Goal: Task Accomplishment & Management: Manage account settings

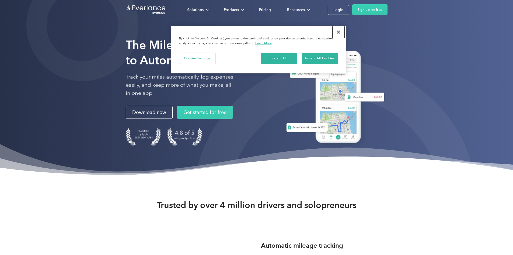
click at [340, 33] on button "Close" at bounding box center [339, 32] width 12 height 12
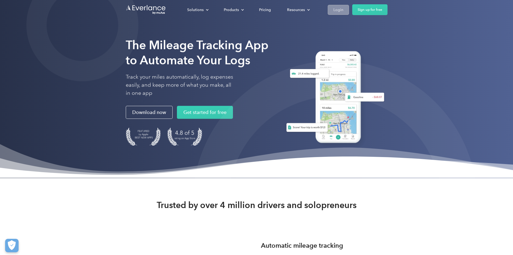
click at [349, 10] on link "Login" at bounding box center [338, 10] width 21 height 10
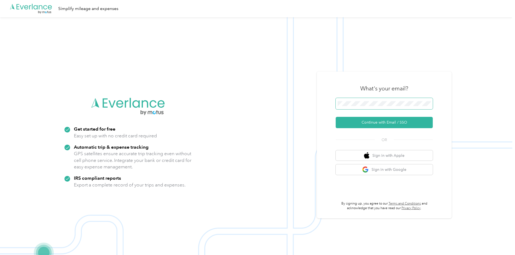
click at [376, 106] on span at bounding box center [383, 103] width 97 height 11
click at [335, 117] on button "Continue with Email / SSO" at bounding box center [383, 122] width 97 height 11
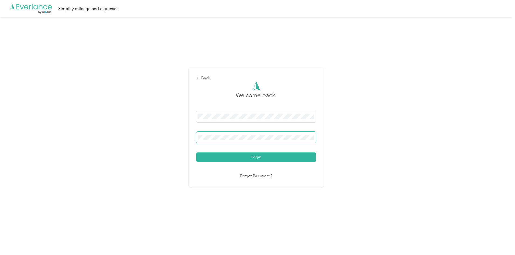
click at [196, 152] on button "Login" at bounding box center [256, 156] width 120 height 9
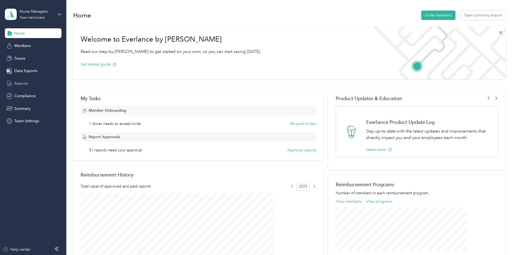
click at [20, 84] on span "Reports" at bounding box center [21, 84] width 14 height 6
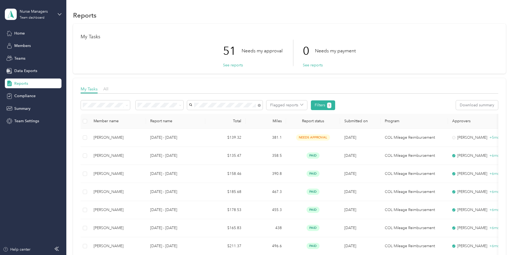
click at [234, 119] on body "Nurse Managers Team dashboard Home Members Teams Data Exports Reports Complianc…" at bounding box center [256, 127] width 512 height 255
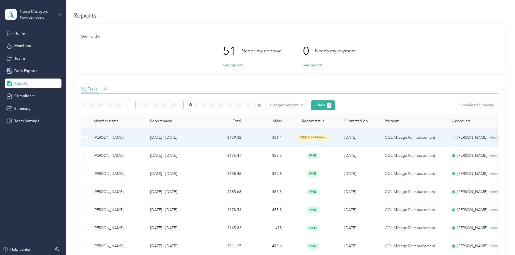
click at [205, 142] on td "Sep 14 - 27, 2025" at bounding box center [175, 138] width 59 height 18
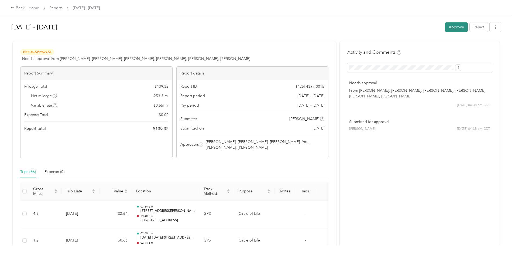
click at [445, 28] on button "Approve" at bounding box center [456, 26] width 23 height 9
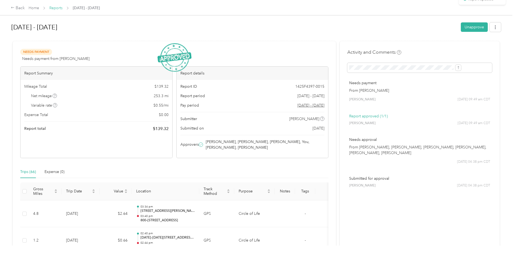
click at [63, 8] on link "Reports" at bounding box center [55, 8] width 13 height 5
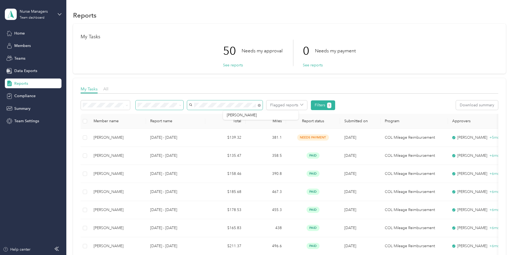
click at [209, 105] on div "Flagged reports Filters 1" at bounding box center [208, 105] width 254 height 10
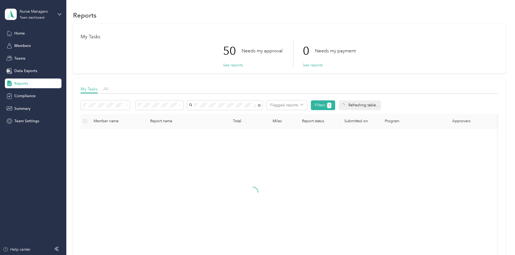
click at [239, 116] on span "Cheyenne Dipley" at bounding box center [242, 115] width 30 height 5
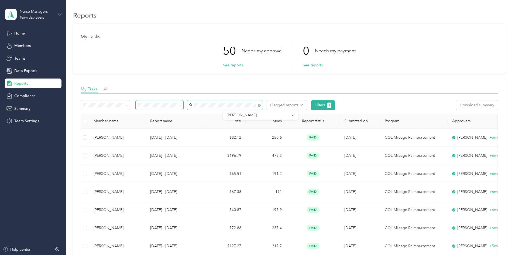
click at [212, 103] on div "Flagged reports Filters 1" at bounding box center [208, 105] width 254 height 10
click at [238, 115] on span "Cheyenne Dipley" at bounding box center [242, 114] width 30 height 5
click at [183, 108] on span at bounding box center [160, 104] width 48 height 9
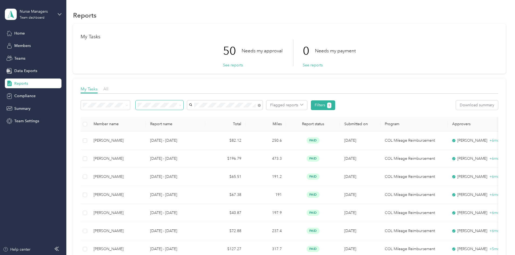
click at [181, 108] on span at bounding box center [179, 105] width 4 height 6
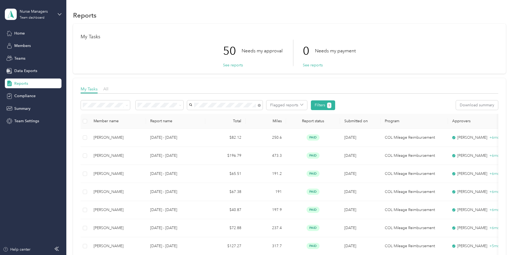
click at [132, 107] on div at bounding box center [106, 104] width 51 height 9
click at [128, 106] on icon at bounding box center [127, 105] width 2 height 2
click at [307, 108] on button "Flagged reports" at bounding box center [286, 104] width 41 height 9
click at [330, 87] on div "My Tasks All" at bounding box center [289, 90] width 417 height 8
click at [181, 105] on icon at bounding box center [180, 105] width 2 height 2
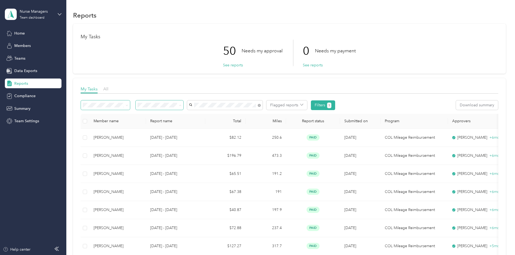
click at [206, 126] on li "Needs my approval" at bounding box center [195, 124] width 48 height 9
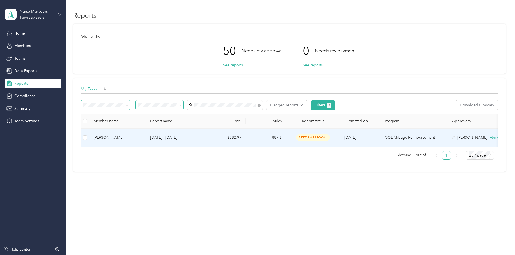
click at [330, 139] on span "needs approval" at bounding box center [313, 137] width 34 height 6
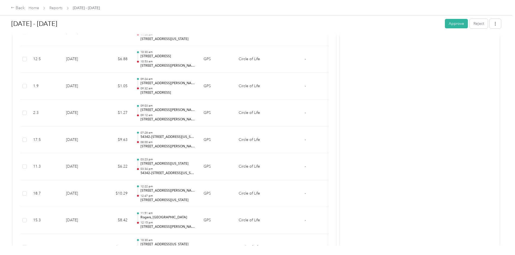
scroll to position [368, 0]
click at [445, 23] on button "Approve" at bounding box center [456, 23] width 23 height 9
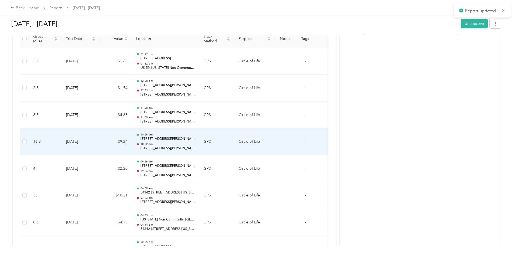
scroll to position [0, 0]
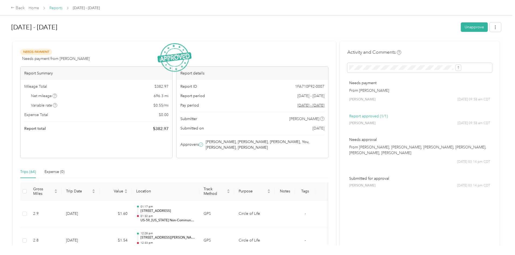
click at [63, 9] on link "Reports" at bounding box center [55, 8] width 13 height 5
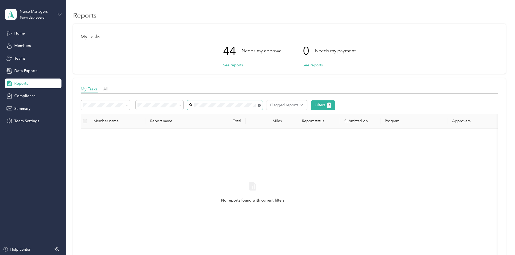
click at [261, 106] on icon at bounding box center [259, 105] width 3 height 3
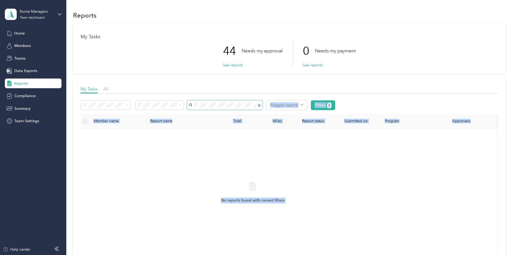
drag, startPoint x: 253, startPoint y: 108, endPoint x: 233, endPoint y: 107, distance: 20.2
click at [233, 107] on body "Nurse Managers Team dashboard Home Members Teams Data Exports Reports Complianc…" at bounding box center [256, 127] width 512 height 255
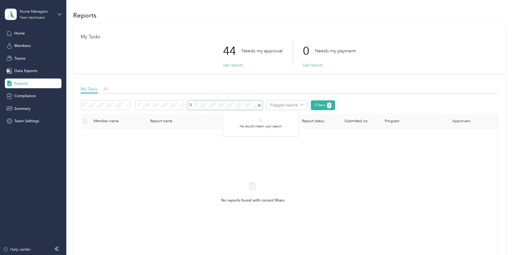
click at [222, 103] on div "Flagged reports Filters 2" at bounding box center [208, 105] width 254 height 10
click at [216, 107] on div "Flagged reports Filters 2" at bounding box center [208, 105] width 254 height 10
click at [199, 114] on div "All" at bounding box center [195, 115] width 40 height 6
click at [200, 105] on div "Flagged reports Filters 1" at bounding box center [208, 105] width 254 height 10
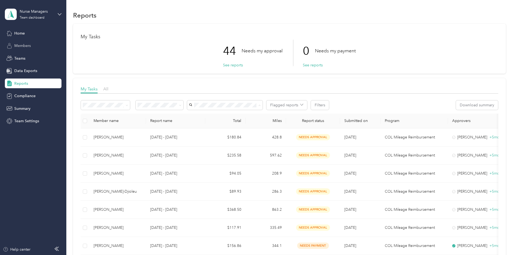
click at [19, 46] on span "Members" at bounding box center [22, 46] width 16 height 6
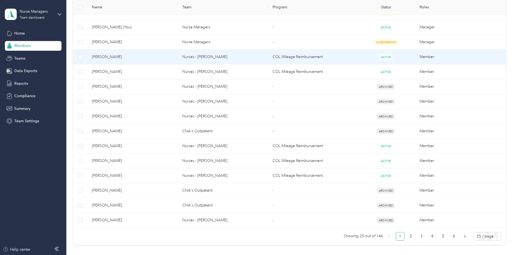
scroll to position [296, 0]
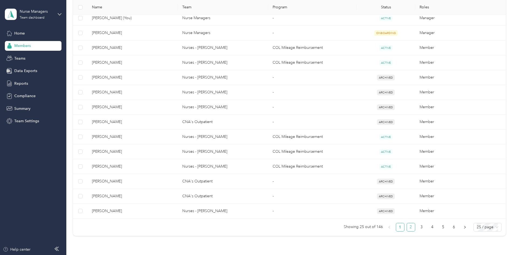
click at [407, 226] on link "2" at bounding box center [411, 227] width 8 height 8
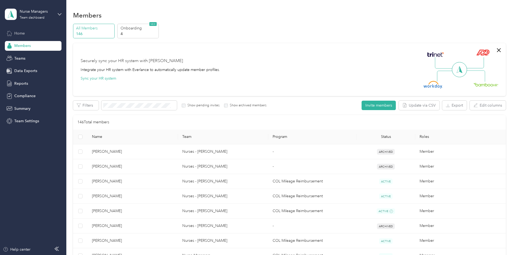
click at [22, 35] on span "Home" at bounding box center [19, 33] width 11 height 6
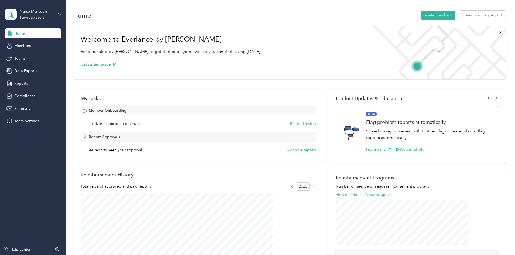
click at [19, 34] on span "Home" at bounding box center [19, 33] width 11 height 6
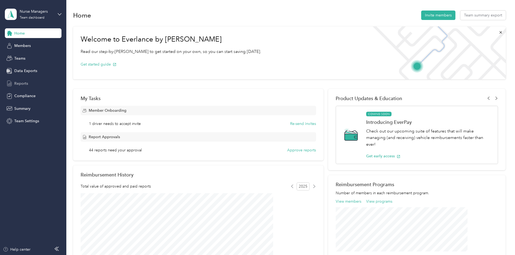
click at [20, 83] on span "Reports" at bounding box center [21, 84] width 14 height 6
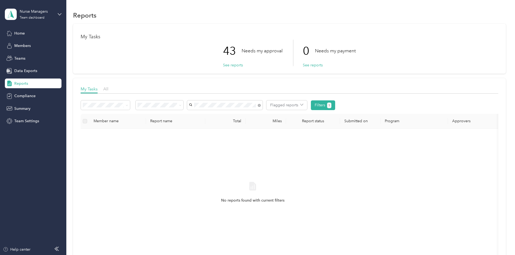
click at [237, 117] on li "Shane Carlson" at bounding box center [260, 114] width 75 height 9
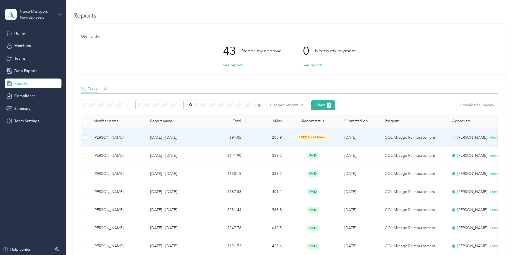
click at [286, 137] on td "208.9" at bounding box center [265, 138] width 40 height 18
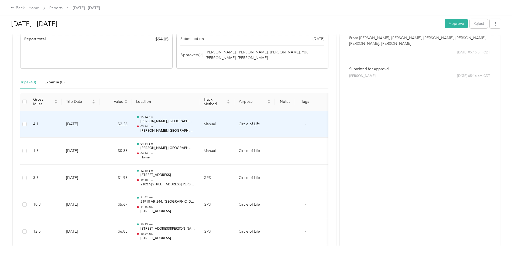
scroll to position [108, 0]
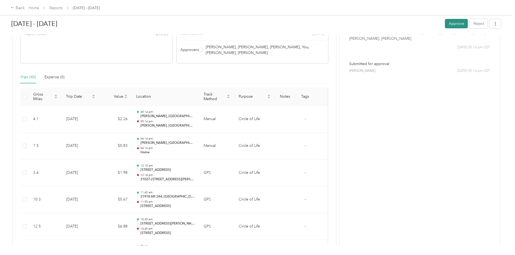
click at [445, 22] on button "Approve" at bounding box center [456, 23] width 23 height 9
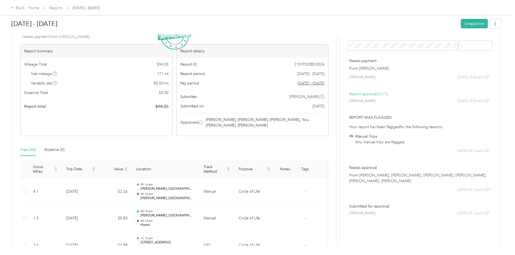
scroll to position [0, 0]
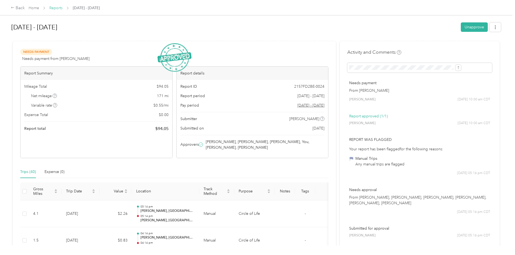
click at [63, 6] on link "Reports" at bounding box center [55, 8] width 13 height 5
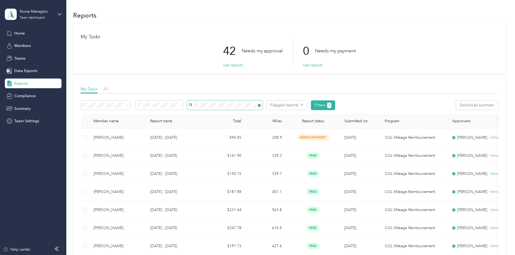
click at [261, 105] on icon at bounding box center [259, 105] width 3 height 3
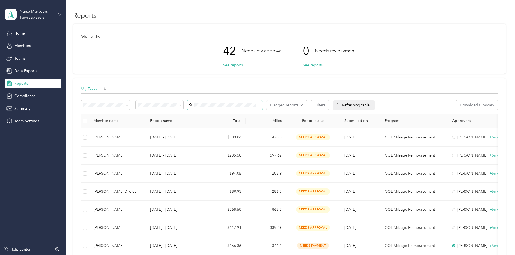
click at [262, 108] on span at bounding box center [224, 104] width 75 height 9
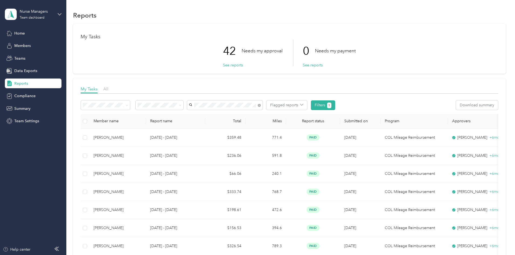
click at [248, 111] on li "Emily Coody" at bounding box center [260, 114] width 75 height 9
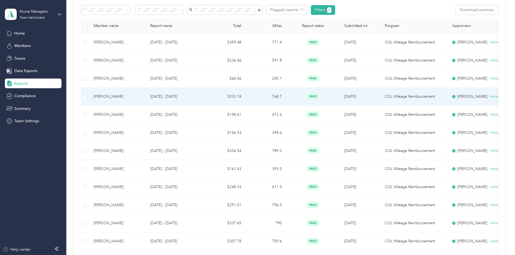
scroll to position [23, 0]
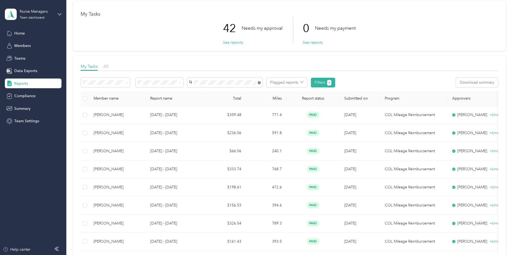
click at [261, 83] on icon at bounding box center [259, 82] width 3 height 3
click at [264, 90] on div "Nelson Fuentes" at bounding box center [261, 92] width 68 height 6
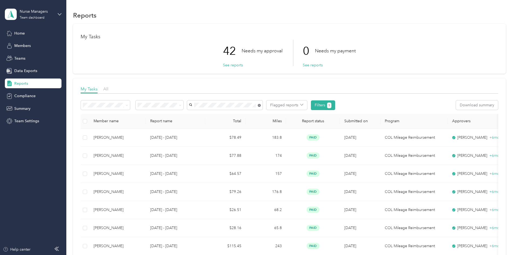
click at [261, 104] on icon at bounding box center [259, 105] width 3 height 3
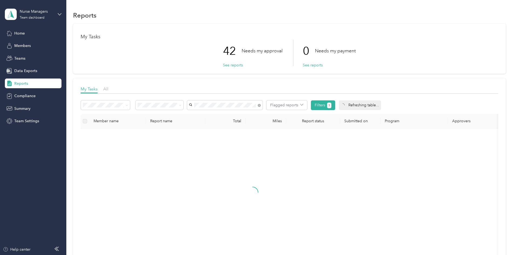
click at [247, 115] on span "Linda Lampo" at bounding box center [242, 115] width 30 height 5
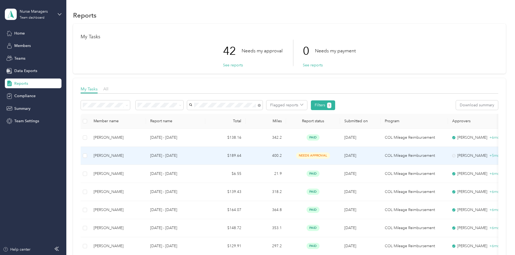
click at [286, 157] on td "400.2" at bounding box center [265, 156] width 40 height 18
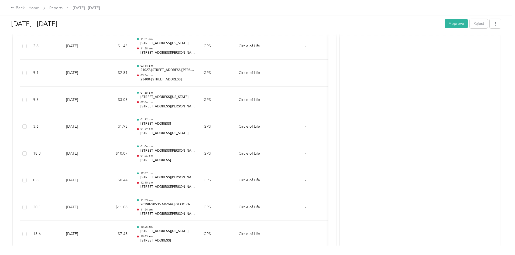
scroll to position [1769, 0]
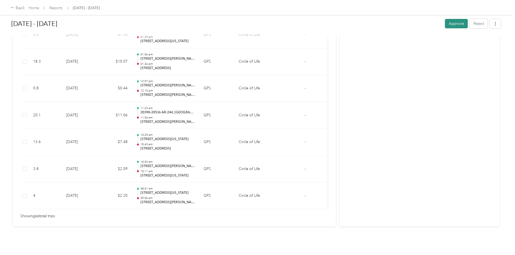
click at [445, 23] on button "Approve" at bounding box center [456, 23] width 23 height 9
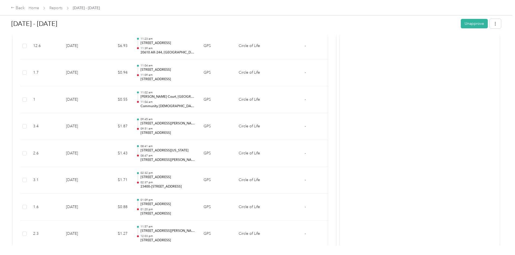
scroll to position [1418, 0]
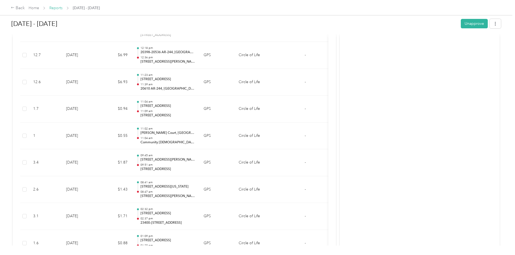
click at [63, 9] on link "Reports" at bounding box center [55, 8] width 13 height 5
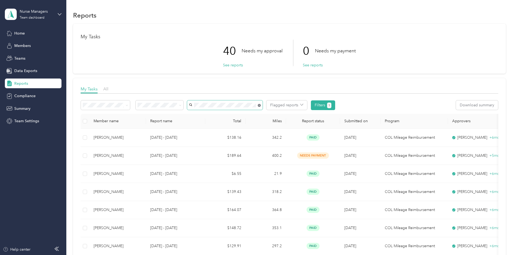
click at [260, 105] on icon at bounding box center [258, 105] width 1 height 1
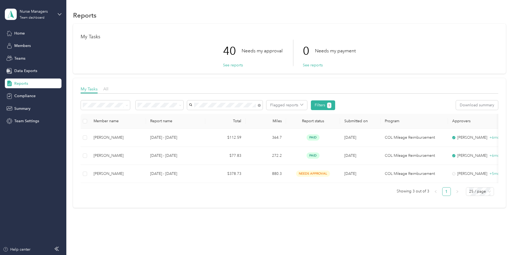
click at [251, 112] on div "Ashley Newell" at bounding box center [261, 115] width 68 height 6
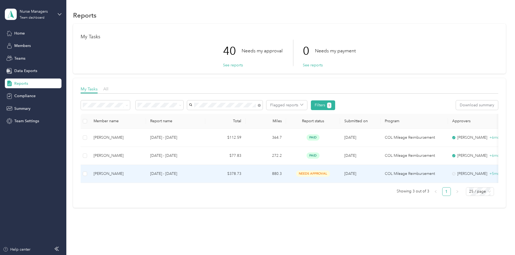
click at [245, 176] on td "$378.73" at bounding box center [225, 174] width 40 height 18
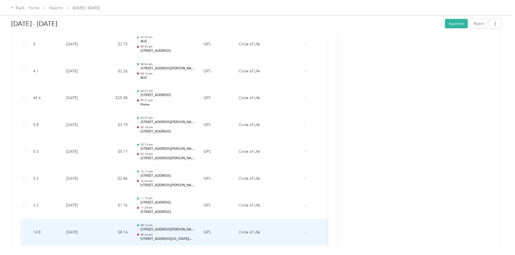
scroll to position [674, 0]
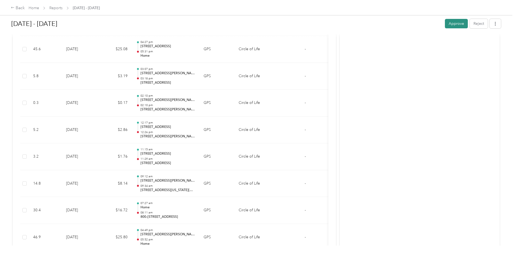
click at [445, 24] on button "Approve" at bounding box center [456, 23] width 23 height 9
click at [63, 9] on link "Reports" at bounding box center [55, 8] width 13 height 5
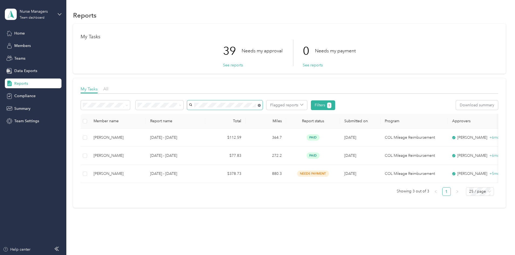
click at [261, 106] on icon at bounding box center [259, 105] width 3 height 3
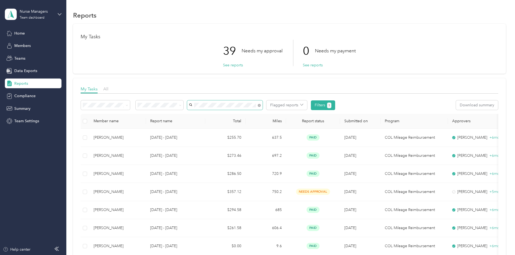
click at [264, 116] on div "Allea Rogers" at bounding box center [261, 115] width 68 height 6
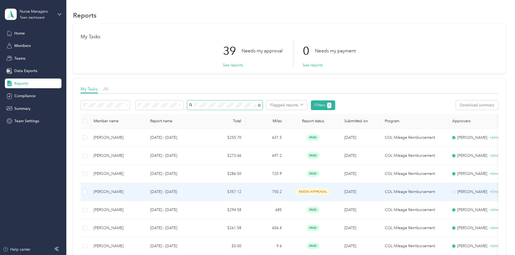
click at [245, 194] on td "$357.12" at bounding box center [225, 192] width 40 height 18
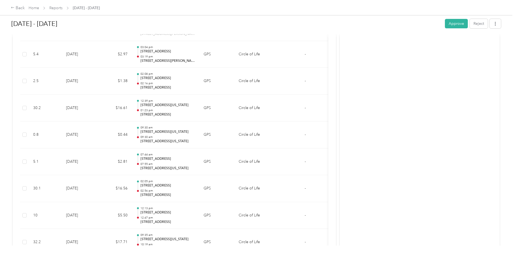
scroll to position [1474, 0]
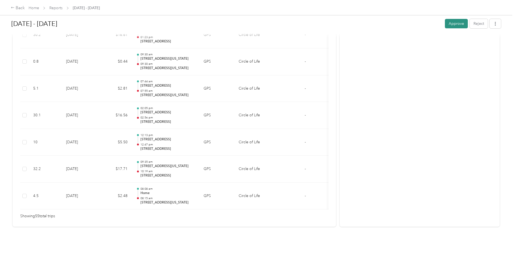
click at [445, 24] on button "Approve" at bounding box center [456, 23] width 23 height 9
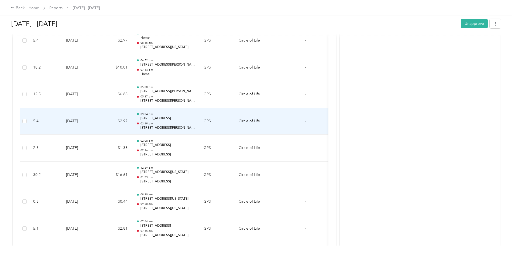
scroll to position [1312, 0]
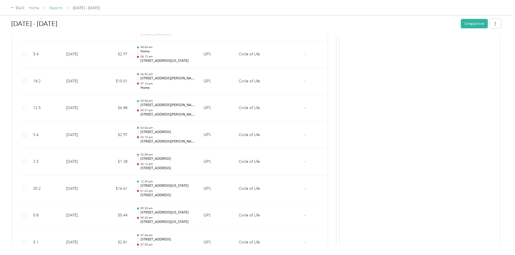
click at [63, 9] on link "Reports" at bounding box center [55, 8] width 13 height 5
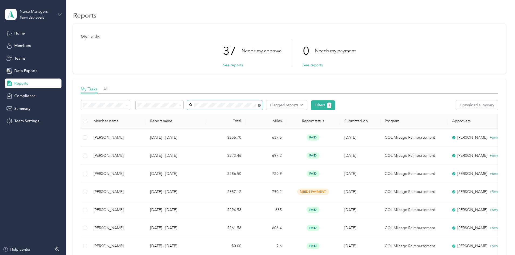
click at [261, 105] on icon at bounding box center [259, 105] width 3 height 3
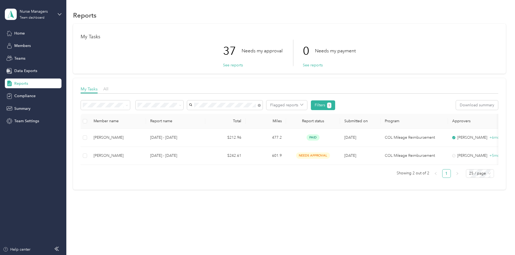
click at [264, 116] on div "Cortney Sharp" at bounding box center [261, 115] width 68 height 6
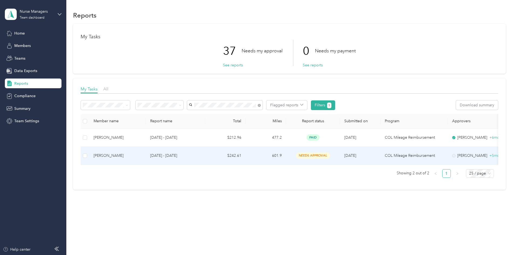
click at [245, 152] on td "$242.61" at bounding box center [225, 156] width 40 height 18
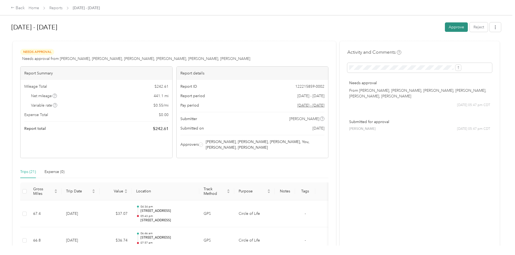
click at [445, 27] on button "Approve" at bounding box center [456, 26] width 23 height 9
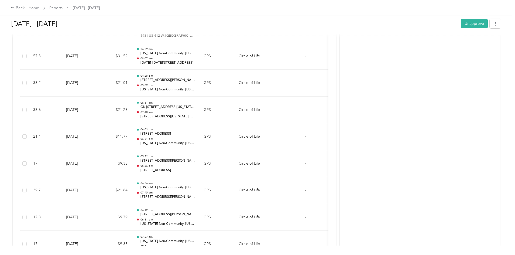
scroll to position [377, 0]
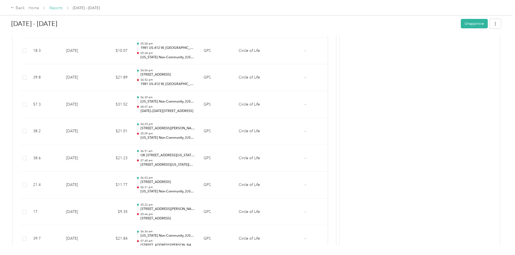
click at [63, 9] on link "Reports" at bounding box center [55, 8] width 13 height 5
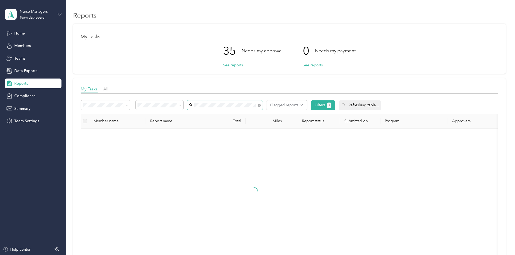
click at [265, 113] on div "Cheyenne Dipley" at bounding box center [261, 115] width 68 height 6
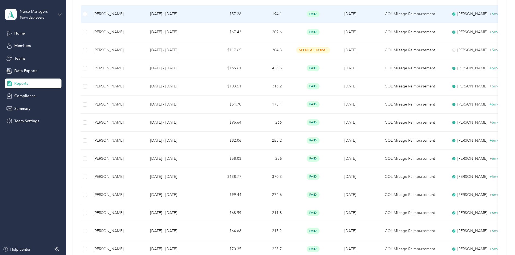
scroll to position [296, 0]
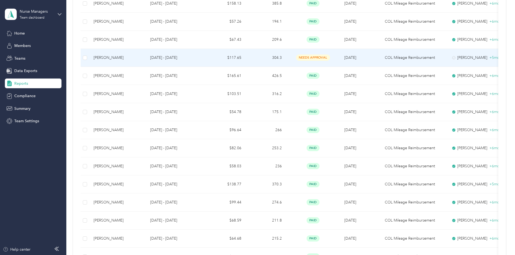
click at [286, 57] on td "304.3" at bounding box center [265, 58] width 40 height 18
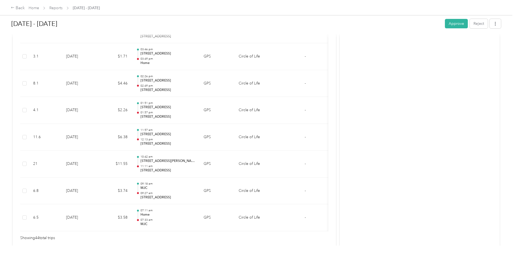
scroll to position [1179, 0]
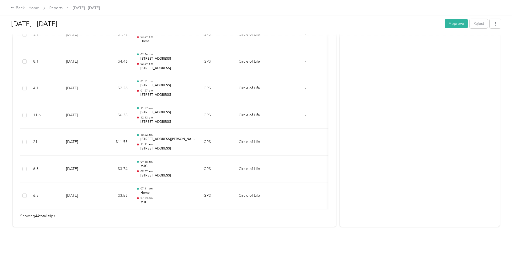
click at [407, 30] on div "Sep 14 - 27, 2025 Approve Reject" at bounding box center [255, 25] width 489 height 16
click at [445, 27] on button "Approve" at bounding box center [456, 23] width 23 height 9
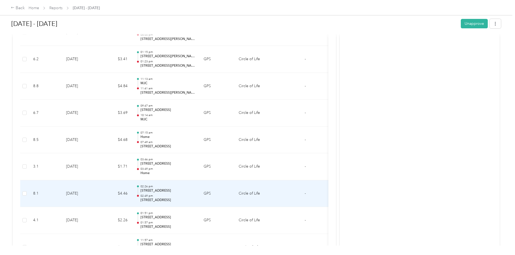
scroll to position [990, 0]
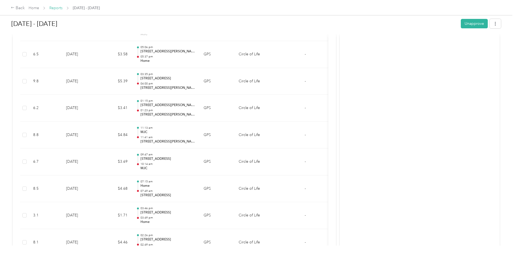
click at [63, 9] on link "Reports" at bounding box center [55, 8] width 13 height 5
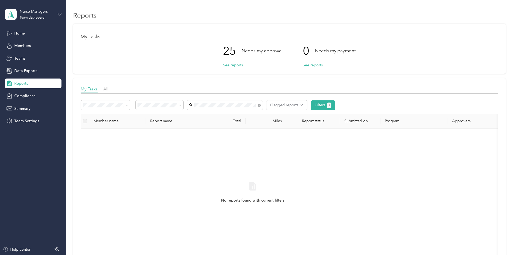
click at [237, 117] on div "Maci Atchison" at bounding box center [261, 115] width 68 height 6
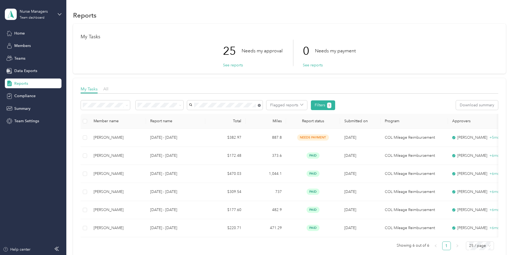
click at [261, 105] on icon at bounding box center [259, 105] width 3 height 3
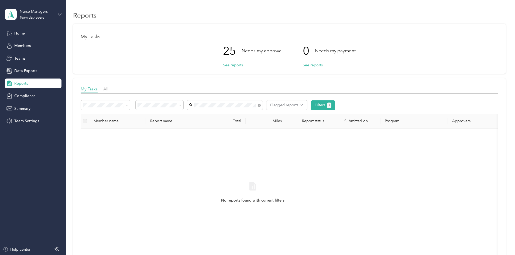
click at [248, 113] on div "Allea Rogers" at bounding box center [261, 115] width 68 height 6
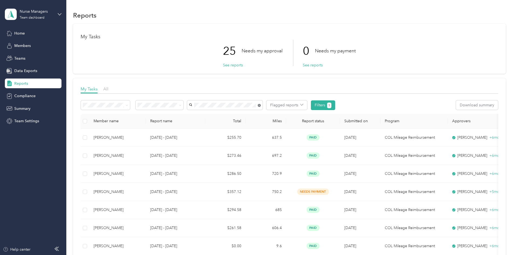
click at [261, 105] on icon at bounding box center [259, 105] width 3 height 3
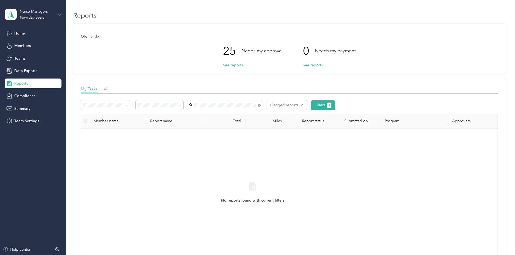
click at [247, 116] on li "Allea Rogers" at bounding box center [260, 114] width 75 height 9
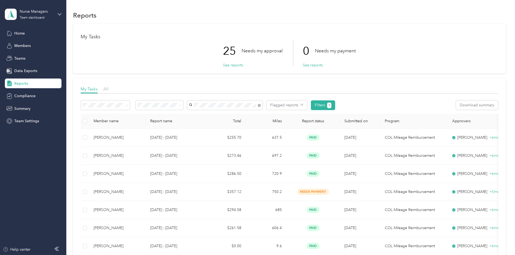
click at [356, 71] on div "My Tasks 25 Needs my approval See reports 0 Needs my payment See reports" at bounding box center [289, 49] width 432 height 50
click at [261, 104] on icon at bounding box center [259, 105] width 3 height 3
click at [244, 116] on span "Emily Coody" at bounding box center [242, 115] width 30 height 5
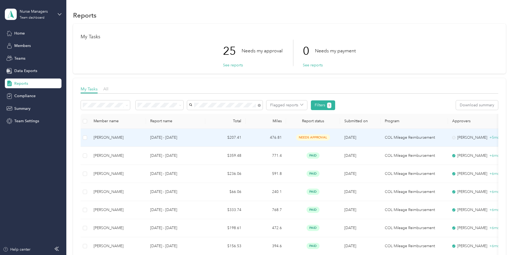
click at [286, 138] on td "476.81" at bounding box center [265, 138] width 40 height 18
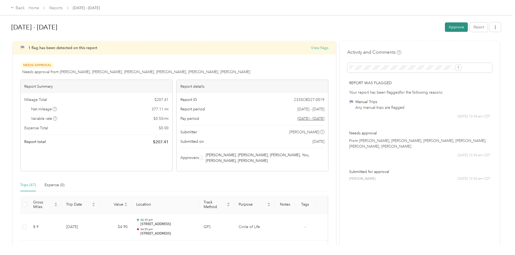
click at [445, 27] on button "Approve" at bounding box center [456, 26] width 23 height 9
